Goal: Task Accomplishment & Management: Use online tool/utility

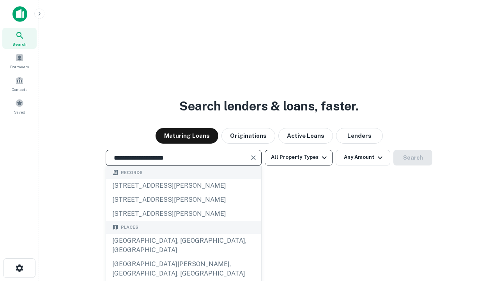
click at [183, 257] on div "[GEOGRAPHIC_DATA], [GEOGRAPHIC_DATA], [GEOGRAPHIC_DATA]" at bounding box center [183, 245] width 155 height 23
click at [299, 157] on button "All Property Types" at bounding box center [299, 158] width 68 height 16
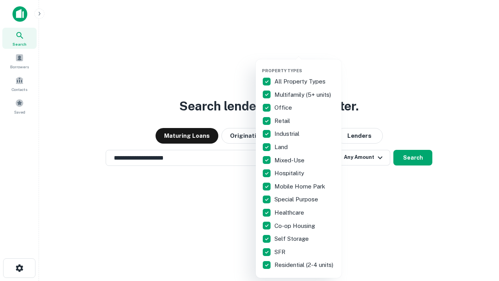
type input "**********"
click at [305, 66] on button "button" at bounding box center [305, 66] width 86 height 0
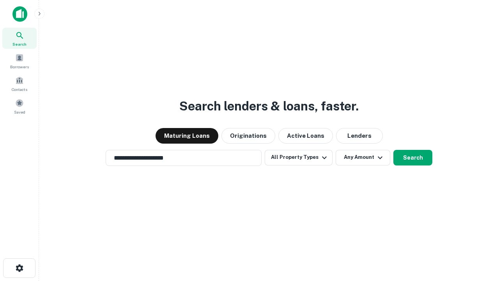
scroll to position [12, 0]
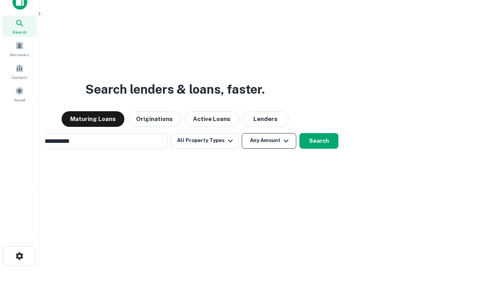
click at [242, 133] on button "Any Amount" at bounding box center [269, 141] width 55 height 16
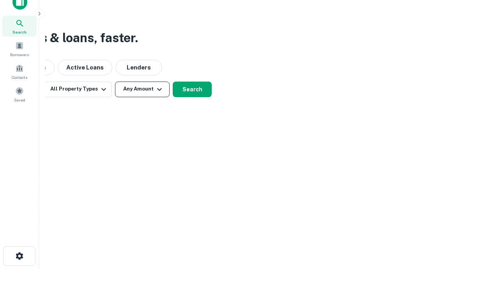
scroll to position [12, 0]
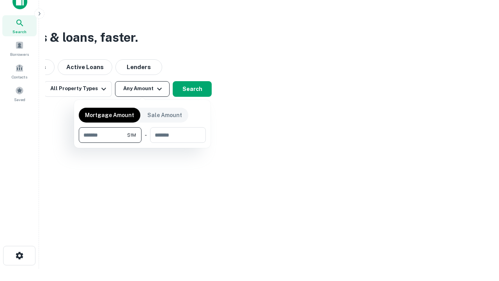
type input "*******"
click at [142, 143] on button "button" at bounding box center [142, 143] width 127 height 0
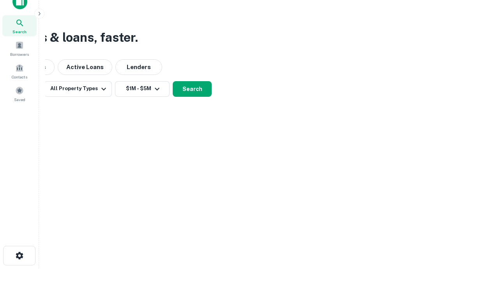
scroll to position [12, 0]
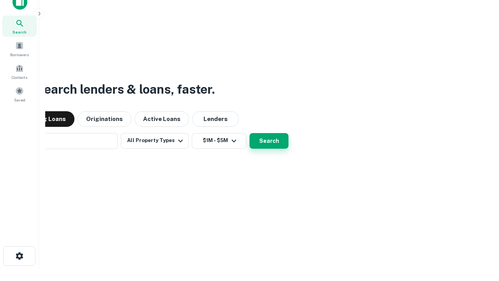
click at [250, 133] on button "Search" at bounding box center [269, 141] width 39 height 16
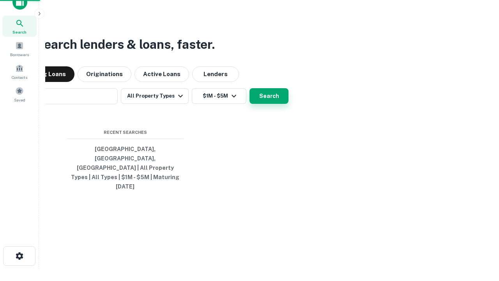
scroll to position [12, 0]
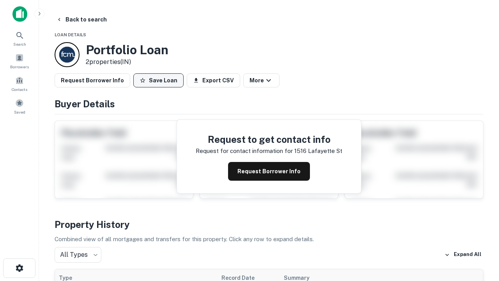
click at [158, 80] on button "Save Loan" at bounding box center [158, 80] width 50 height 14
click at [160, 80] on button "Loan Saved" at bounding box center [160, 80] width 54 height 14
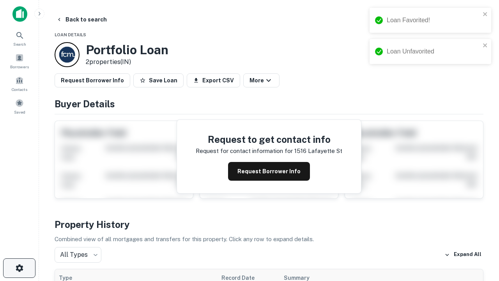
click at [19, 268] on icon "button" at bounding box center [19, 267] width 9 height 9
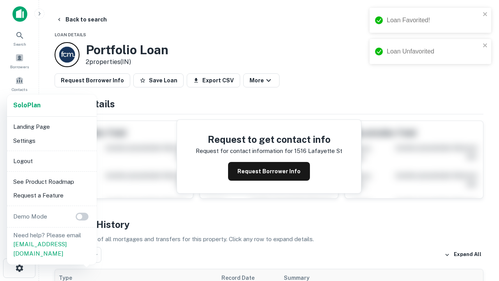
click at [52, 161] on li "Logout" at bounding box center [51, 161] width 83 height 14
